Goal: Use online tool/utility: Use online tool/utility

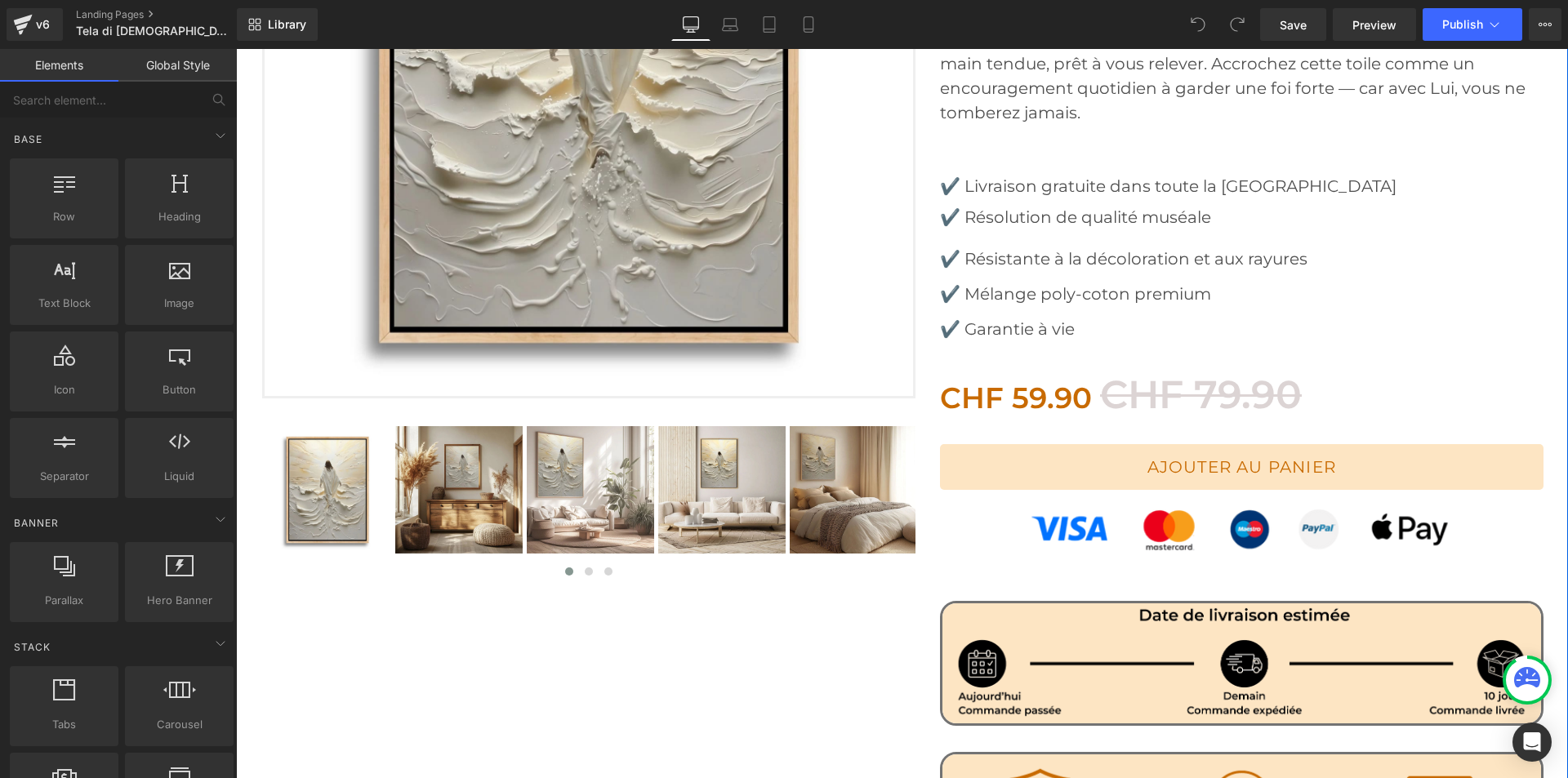
scroll to position [572, 0]
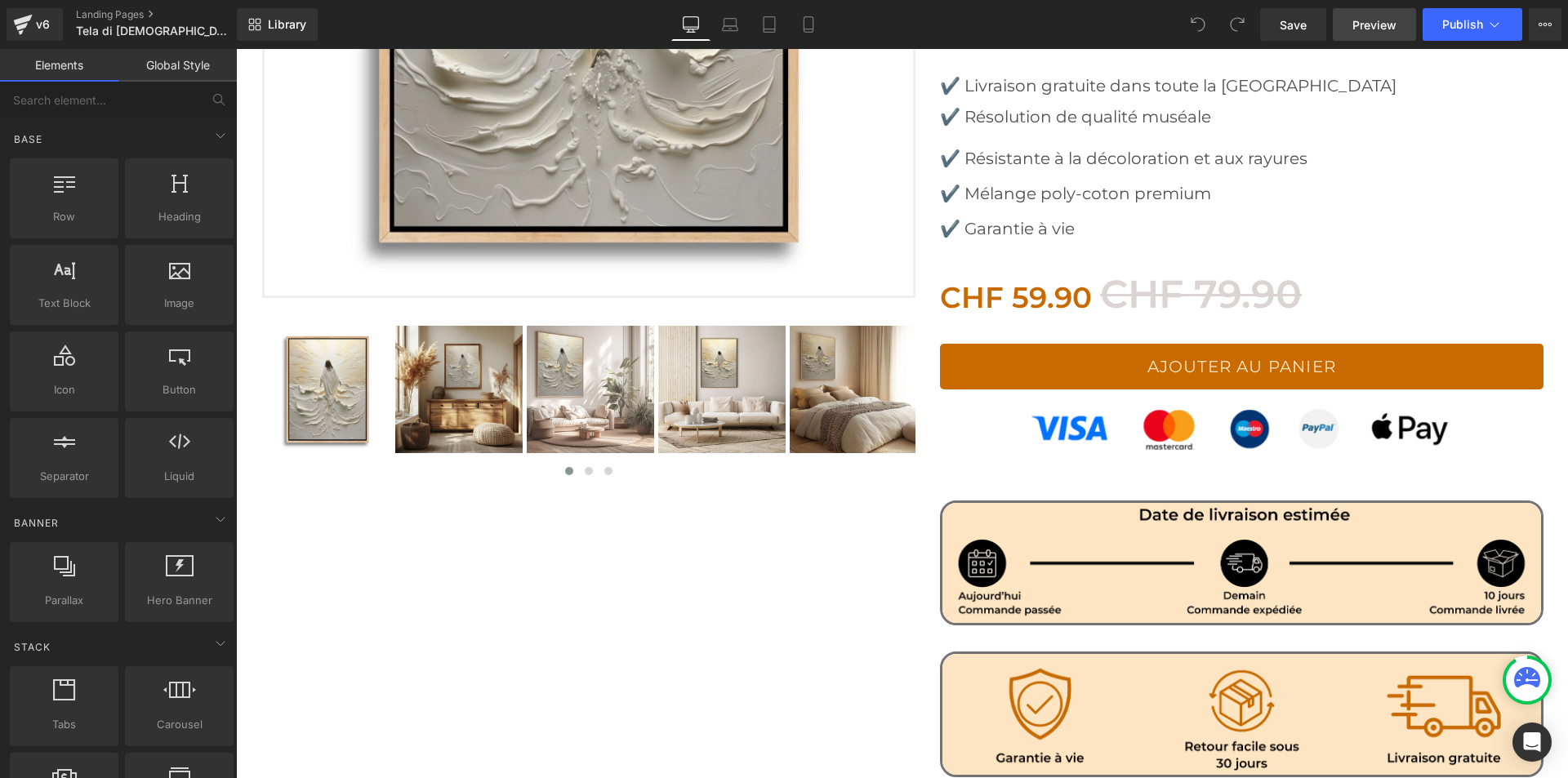
click at [1381, 24] on span "Preview" at bounding box center [1374, 24] width 44 height 17
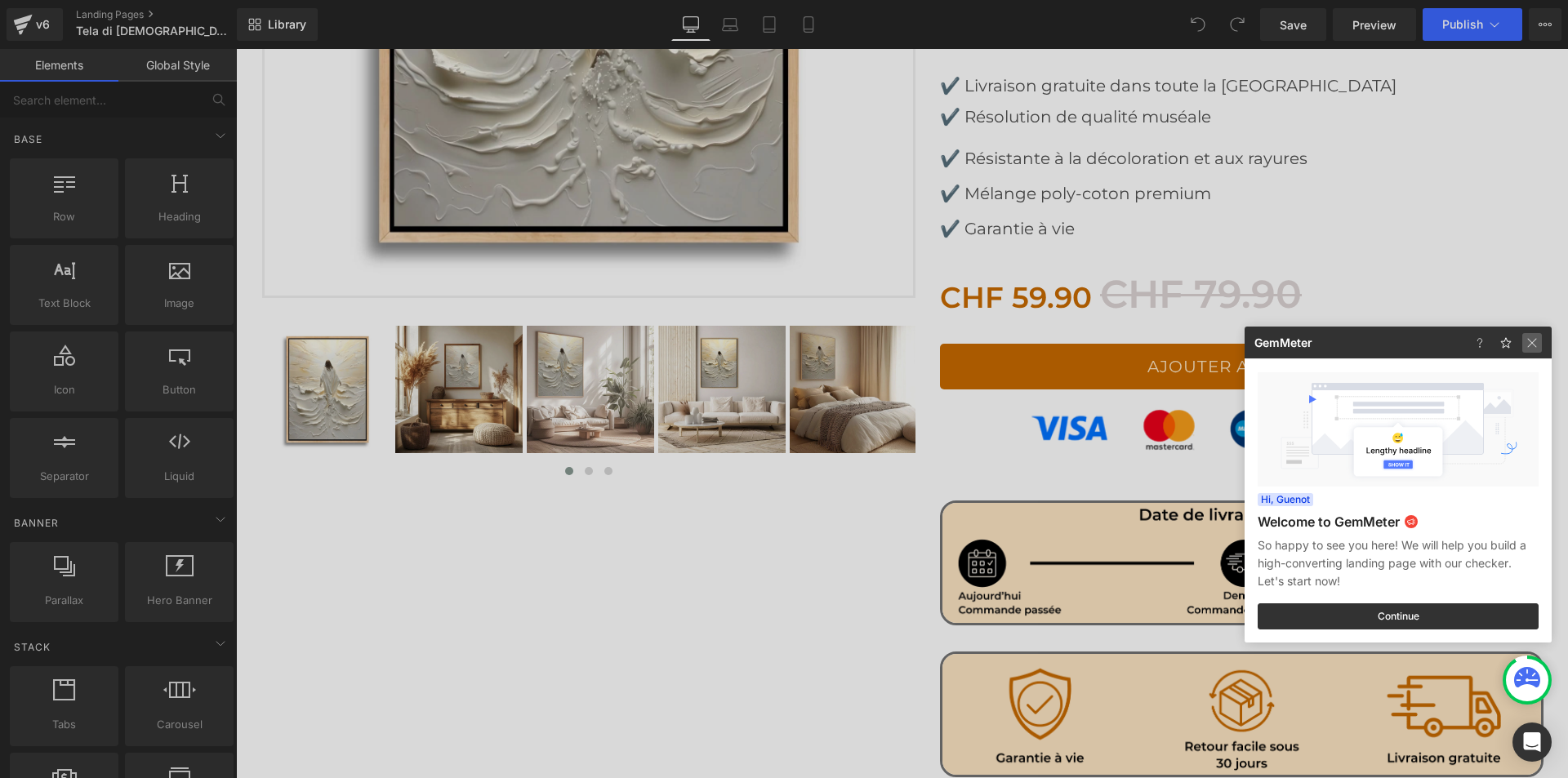
click at [1537, 341] on img at bounding box center [1532, 342] width 19 height 19
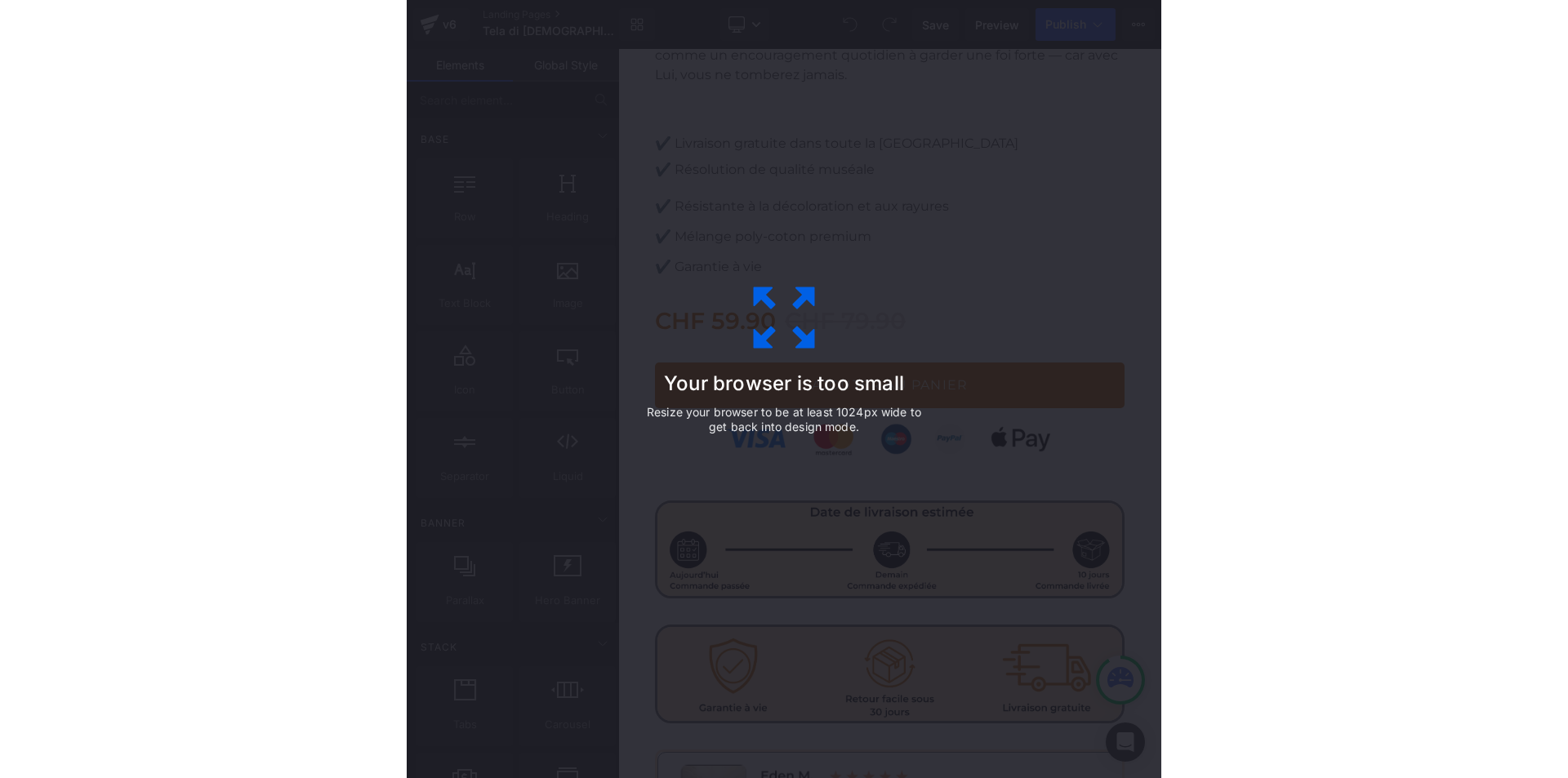
scroll to position [1185, 0]
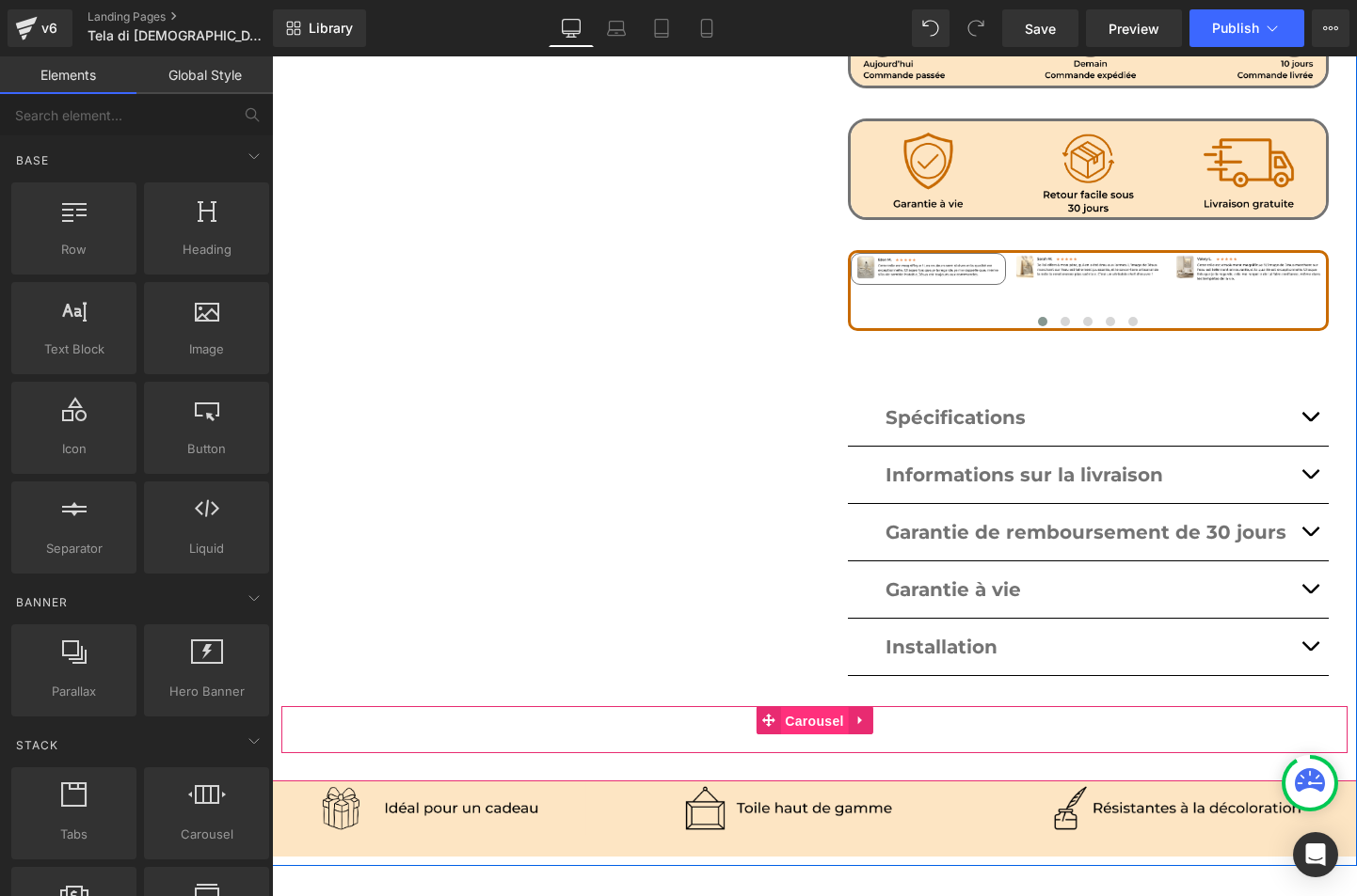
click at [792, 708] on span "Carousel" at bounding box center [814, 721] width 68 height 28
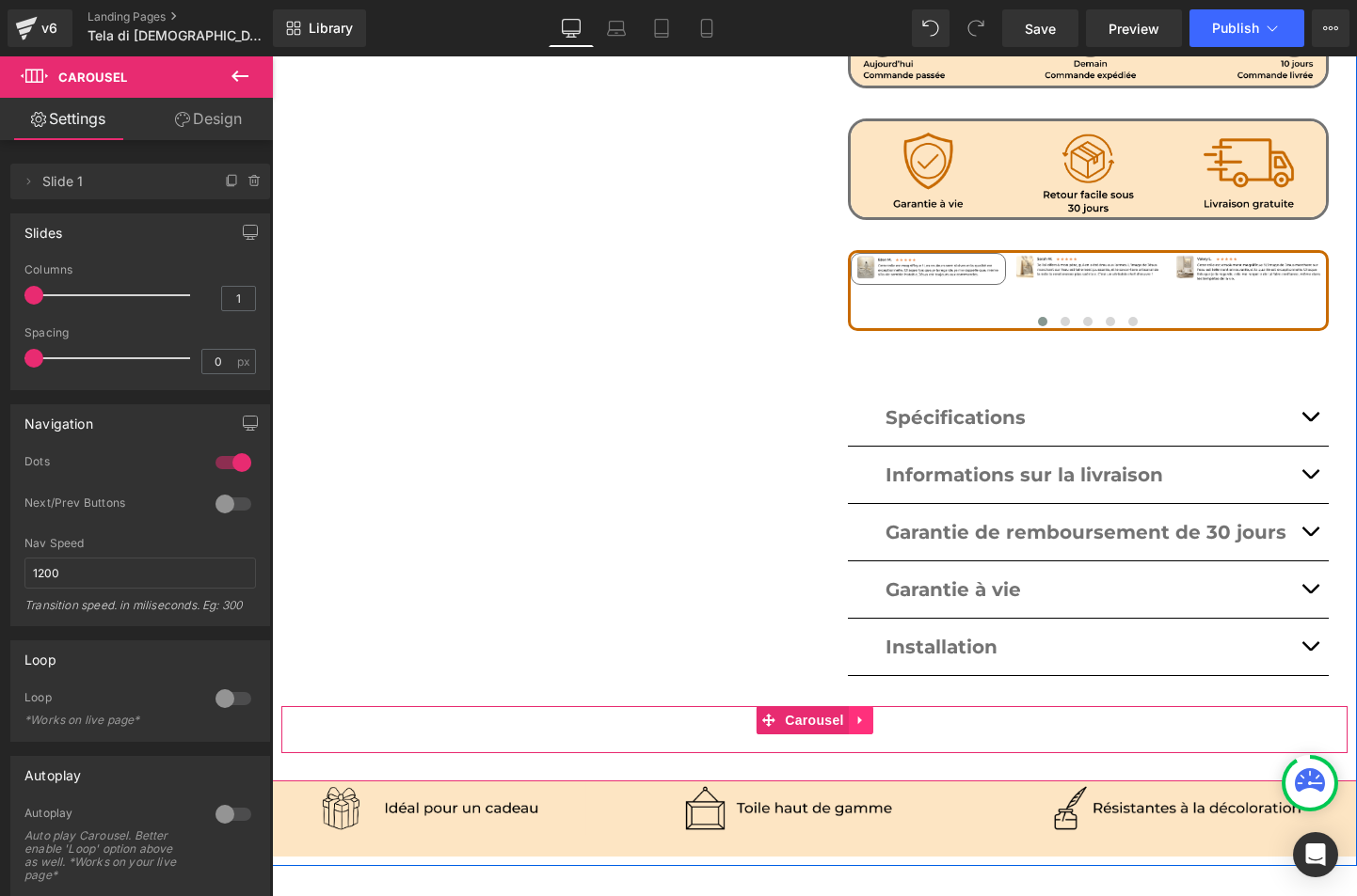
click at [857, 713] on icon at bounding box center [862, 719] width 14 height 14
click at [868, 714] on icon at bounding box center [873, 720] width 14 height 14
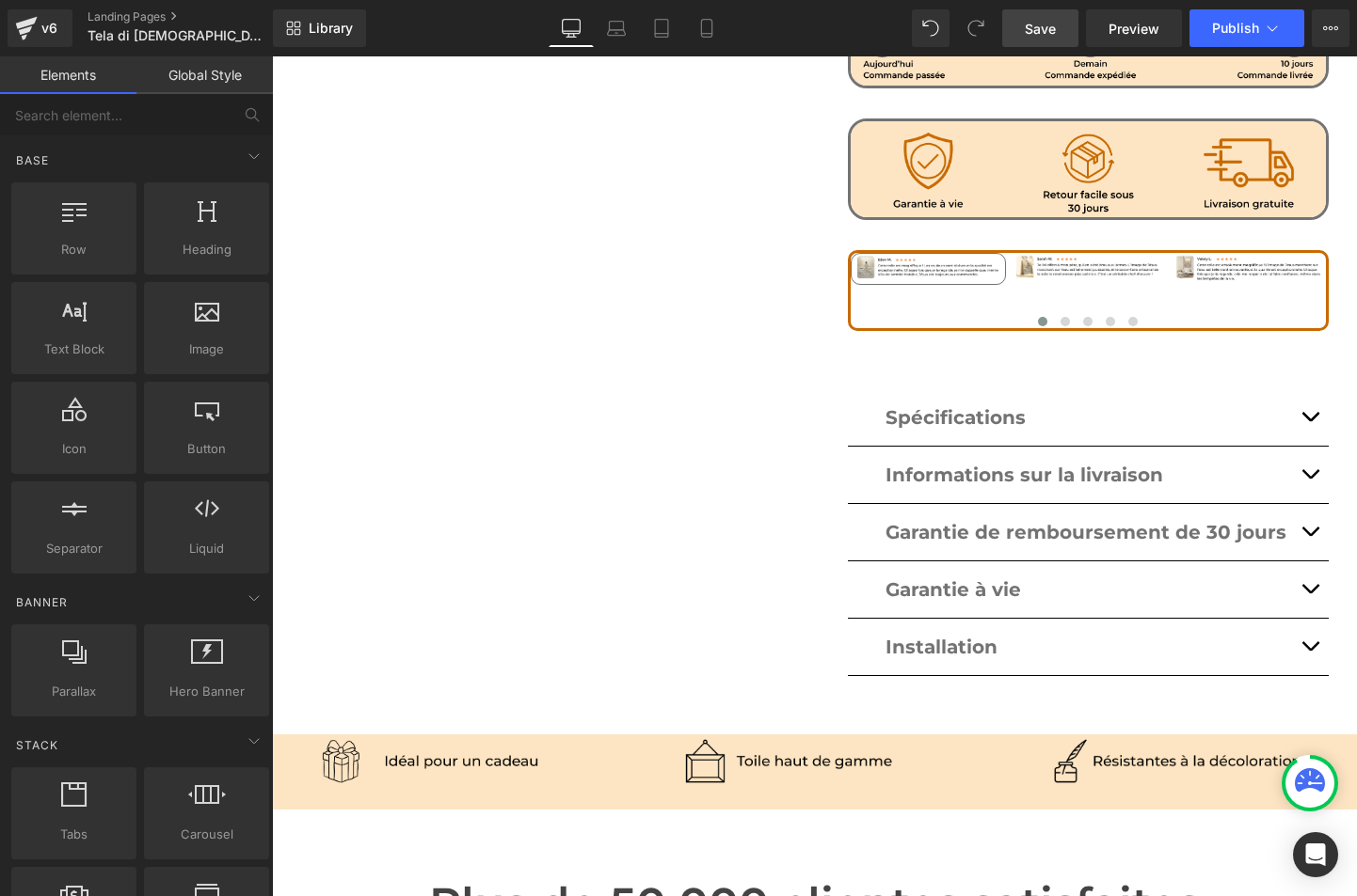
click at [1034, 28] on span "Save" at bounding box center [1040, 28] width 31 height 19
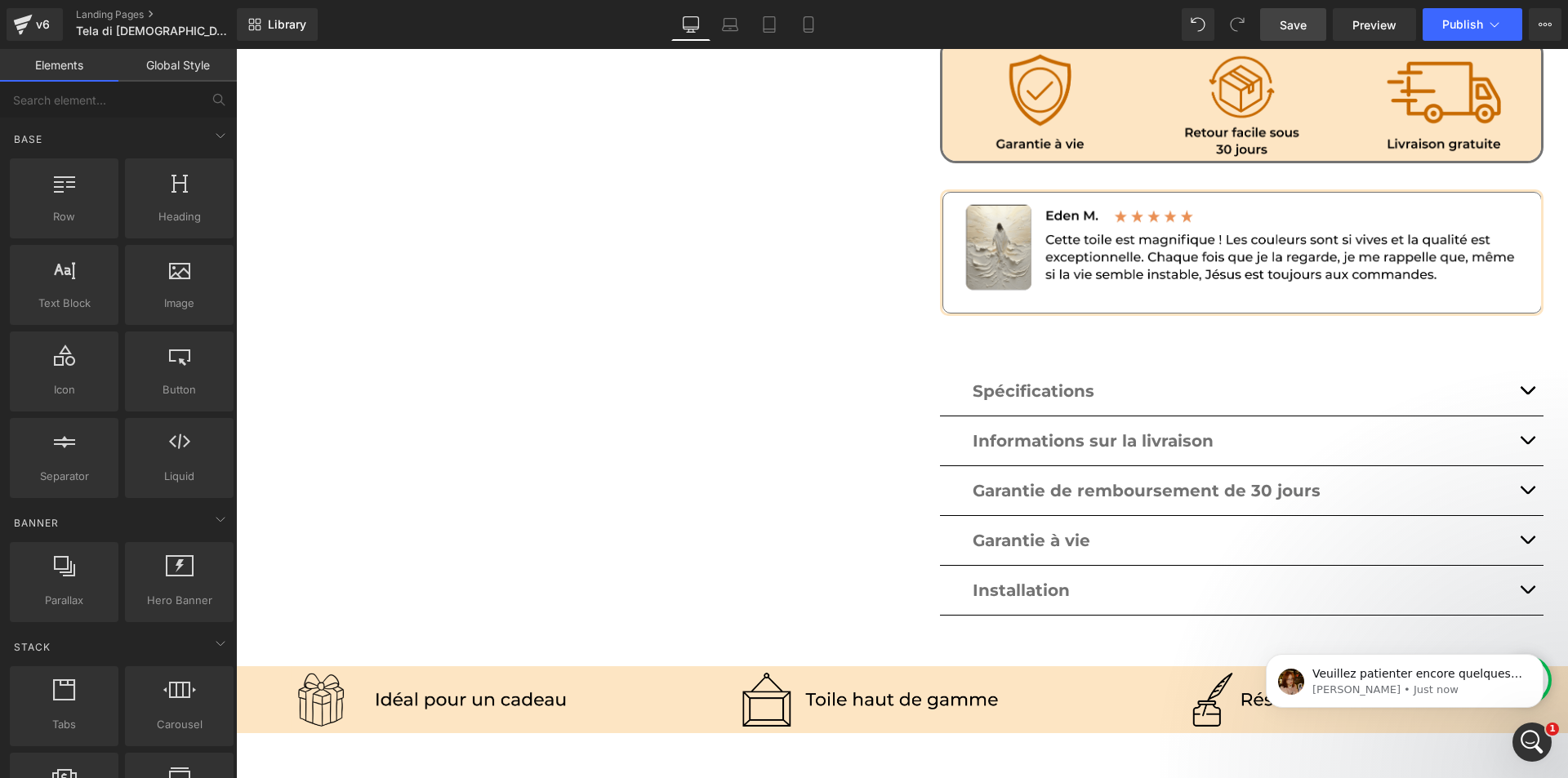
scroll to position [0, 0]
click at [1543, 26] on icon at bounding box center [1545, 24] width 13 height 13
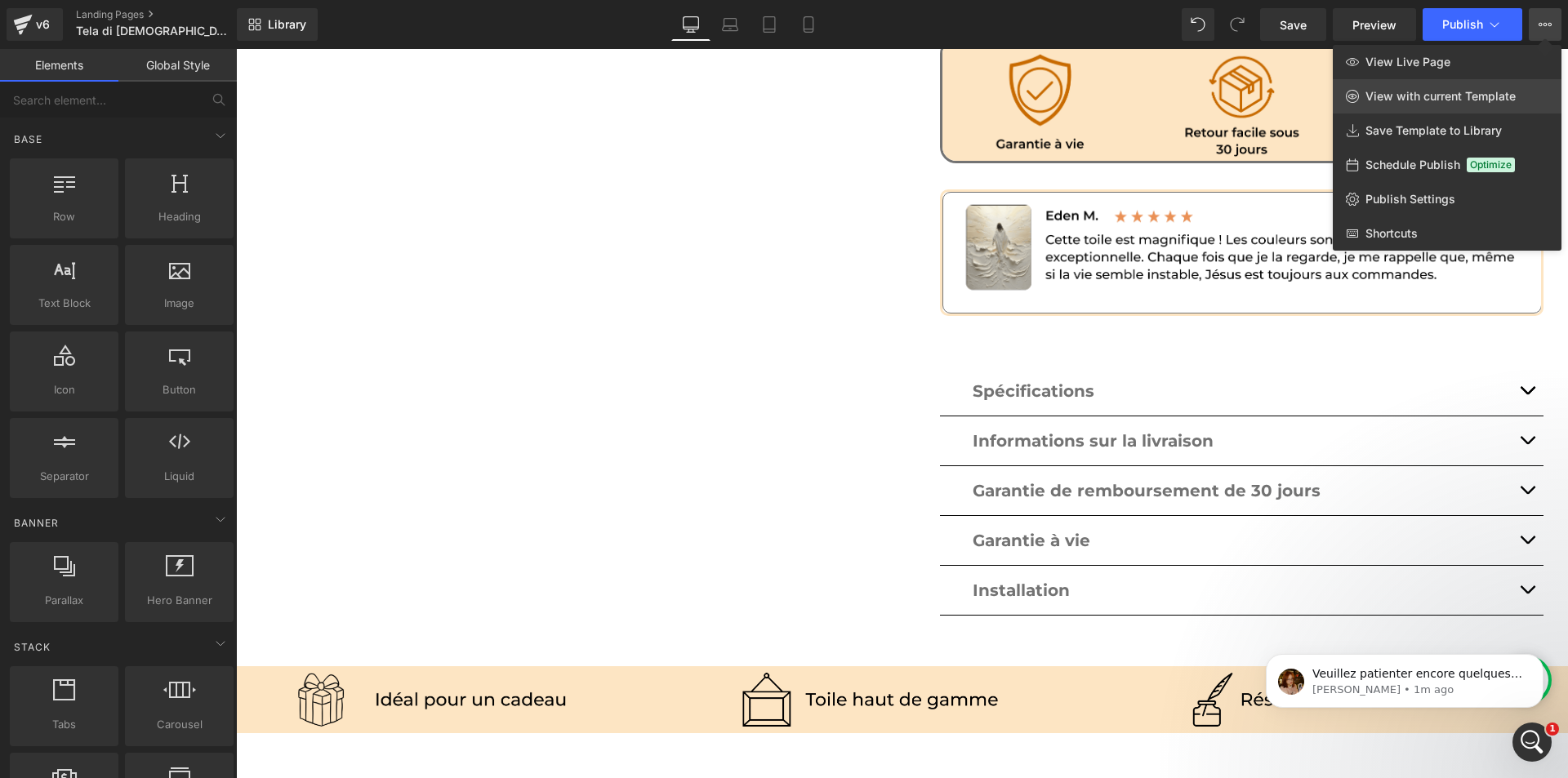
click at [1436, 91] on span "View with current Template" at bounding box center [1441, 96] width 150 height 15
